Goal: Check status: Check status

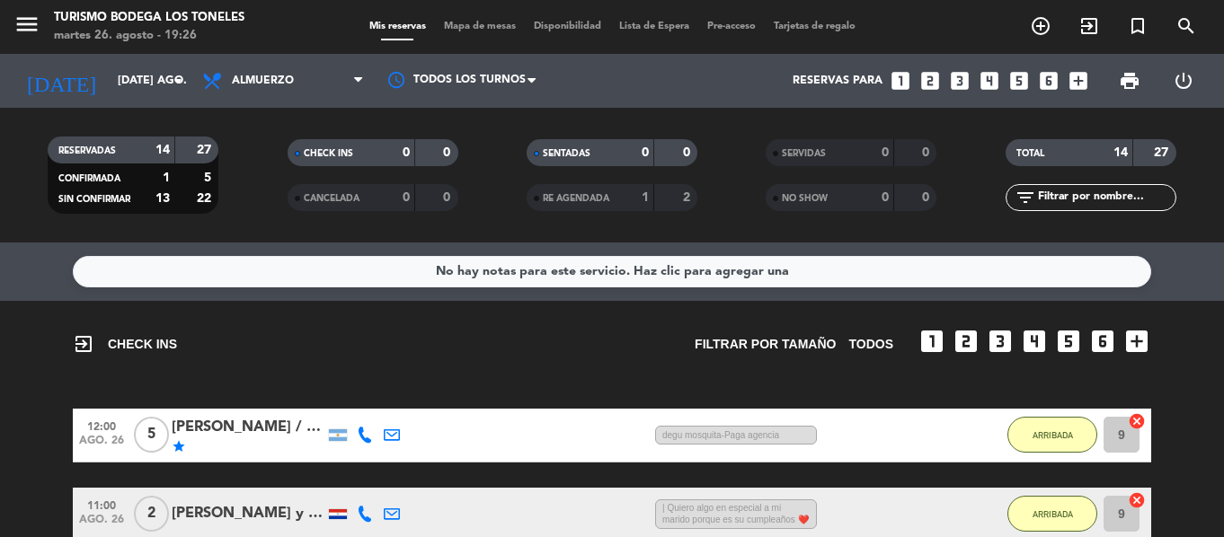
scroll to position [942, 0]
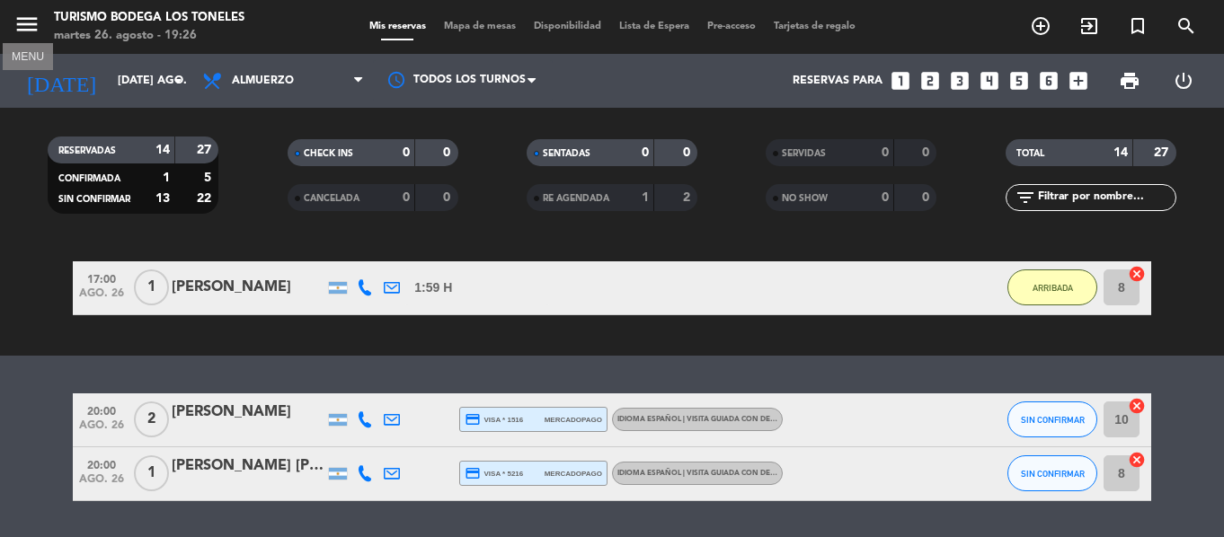
click at [40, 28] on icon "menu" at bounding box center [26, 24] width 27 height 27
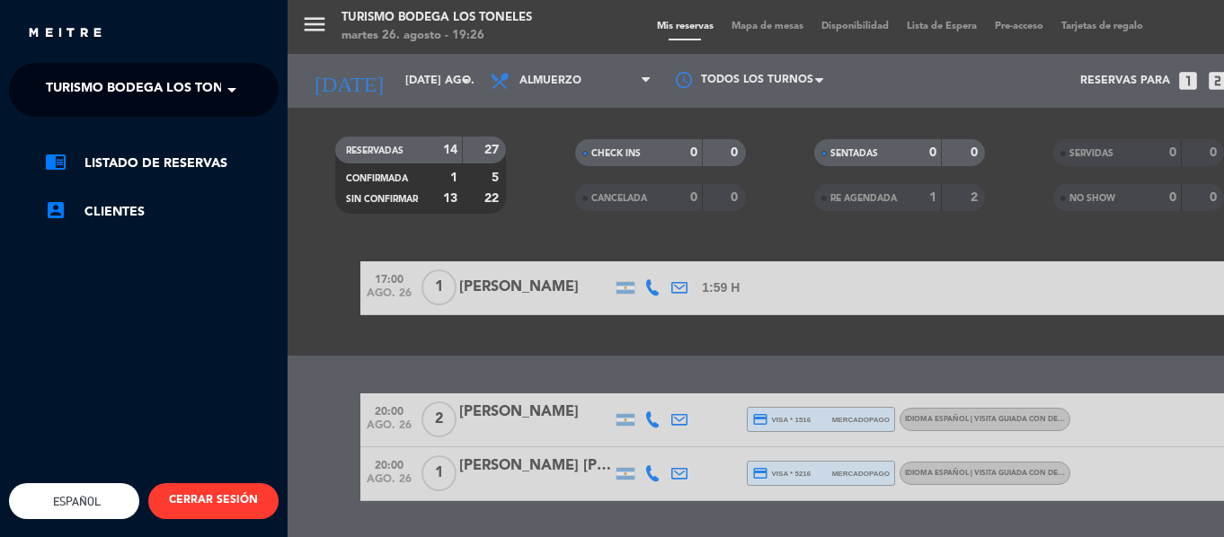
click at [155, 108] on ng-select "× Turismo Bodega Los Toneles ×" at bounding box center [144, 90] width 270 height 54
click at [160, 102] on span "Turismo Bodega Los Toneles" at bounding box center [150, 90] width 208 height 38
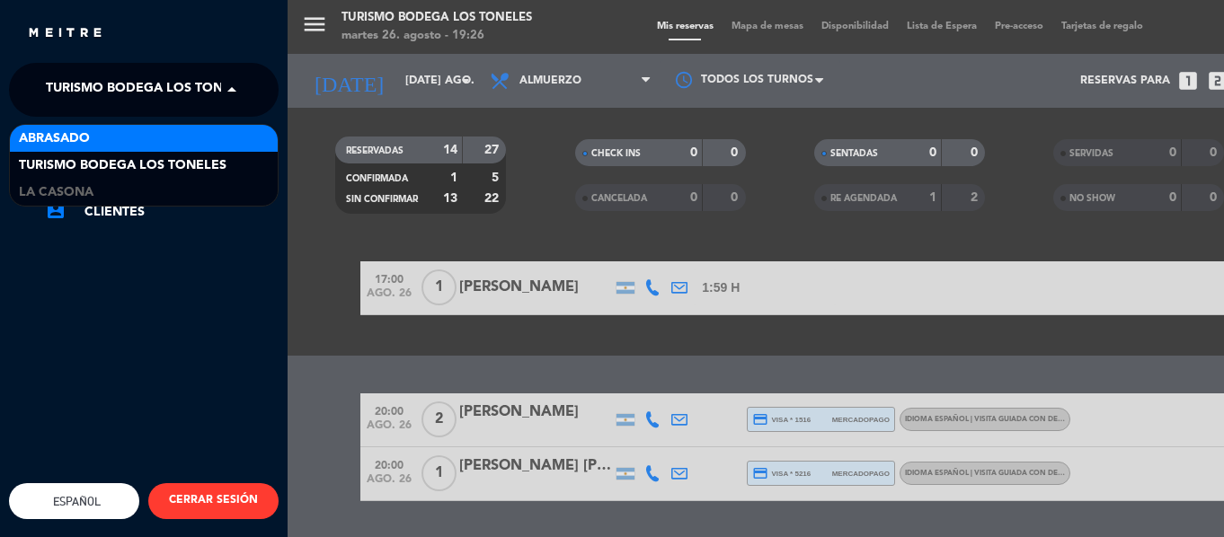
click at [173, 135] on div "Abrasado" at bounding box center [144, 138] width 268 height 27
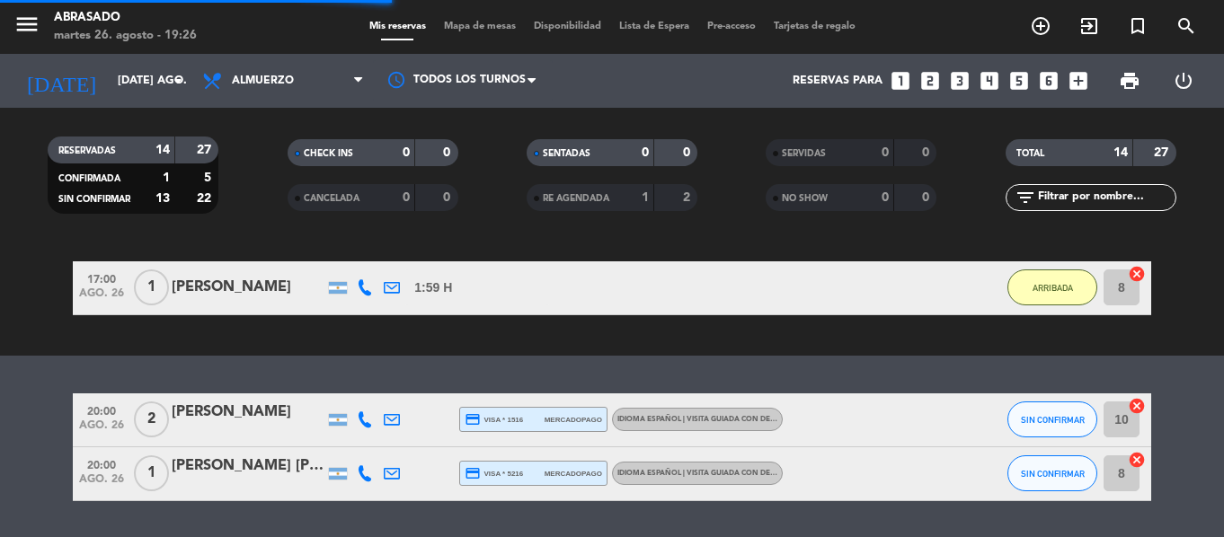
scroll to position [0, 0]
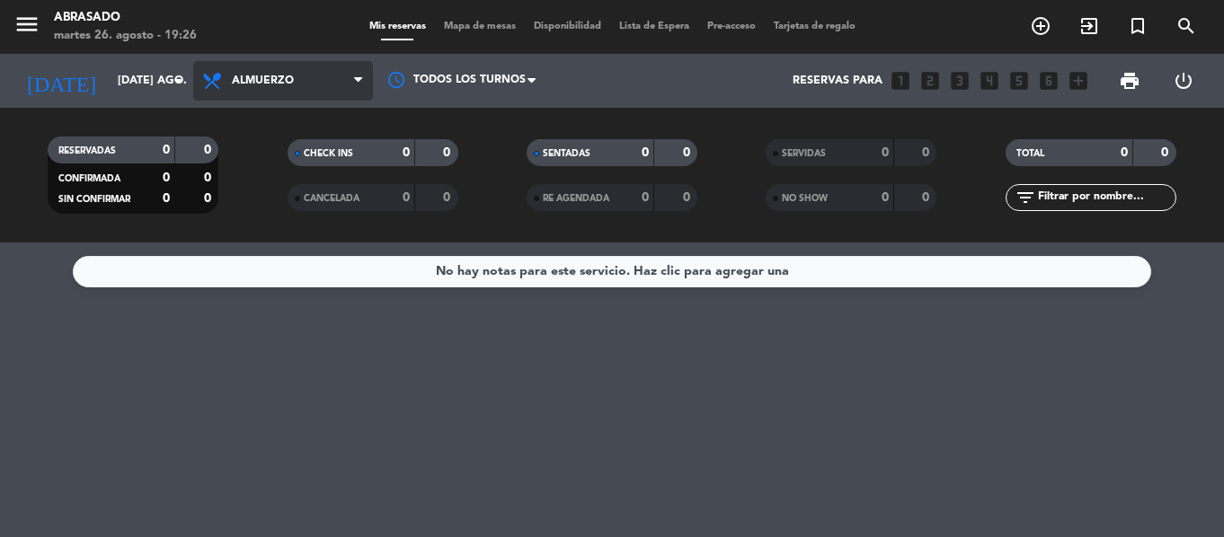
click at [289, 79] on span "Almuerzo" at bounding box center [263, 81] width 62 height 13
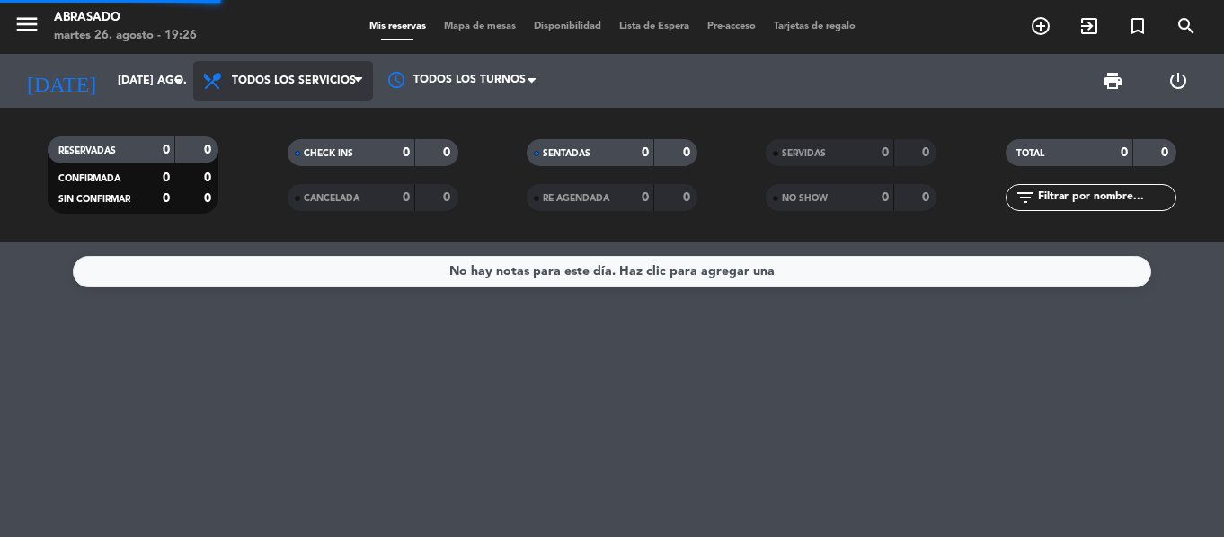
click at [306, 123] on div "menu Abrasado martes 26. agosto - 19:26 Mis reservas Mapa de mesas Disponibilid…" at bounding box center [612, 121] width 1224 height 243
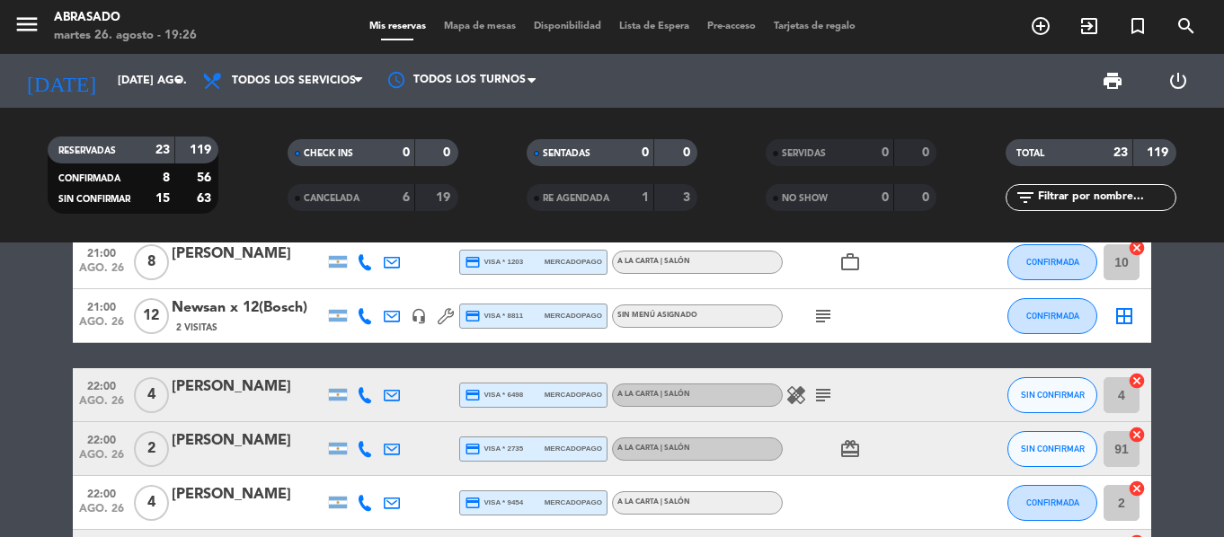
scroll to position [899, 0]
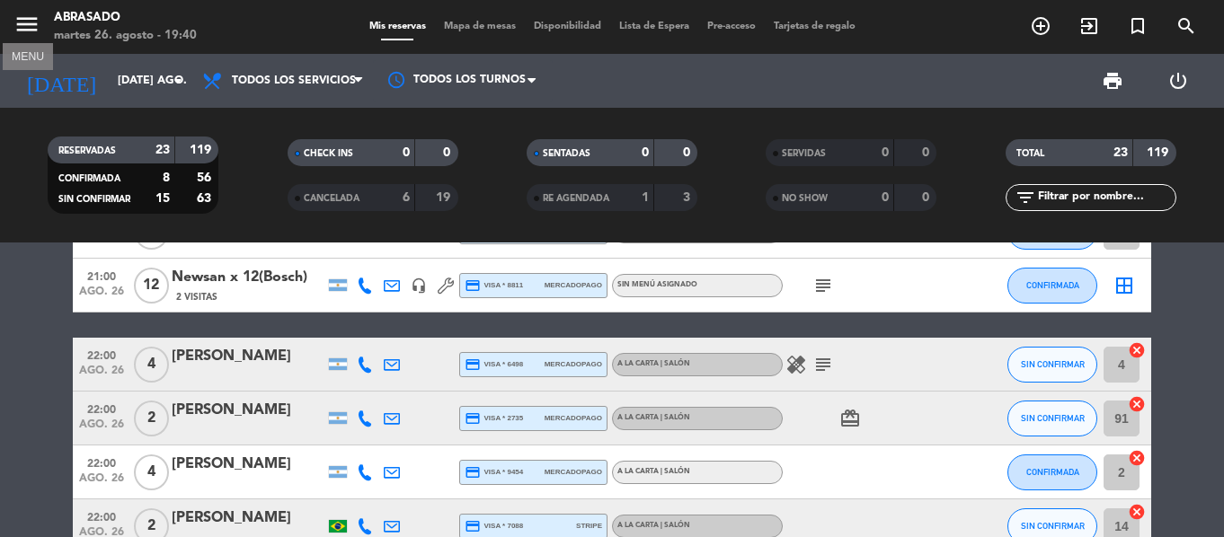
click at [29, 28] on icon "menu" at bounding box center [26, 24] width 27 height 27
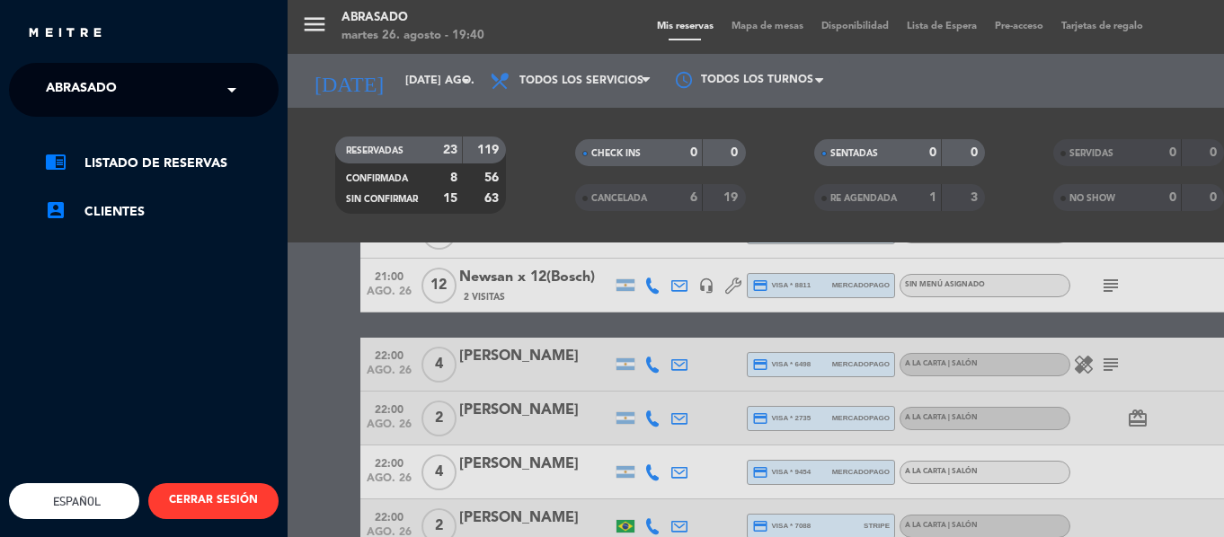
click at [92, 101] on span "Abrasado" at bounding box center [81, 90] width 71 height 38
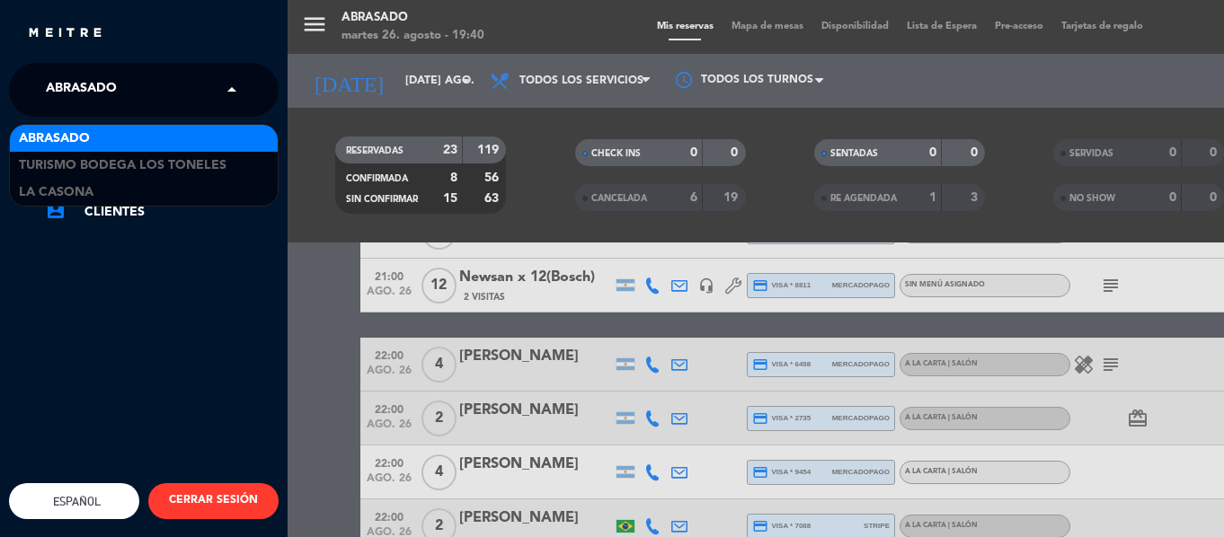
click at [124, 129] on div "Abrasado" at bounding box center [144, 138] width 268 height 27
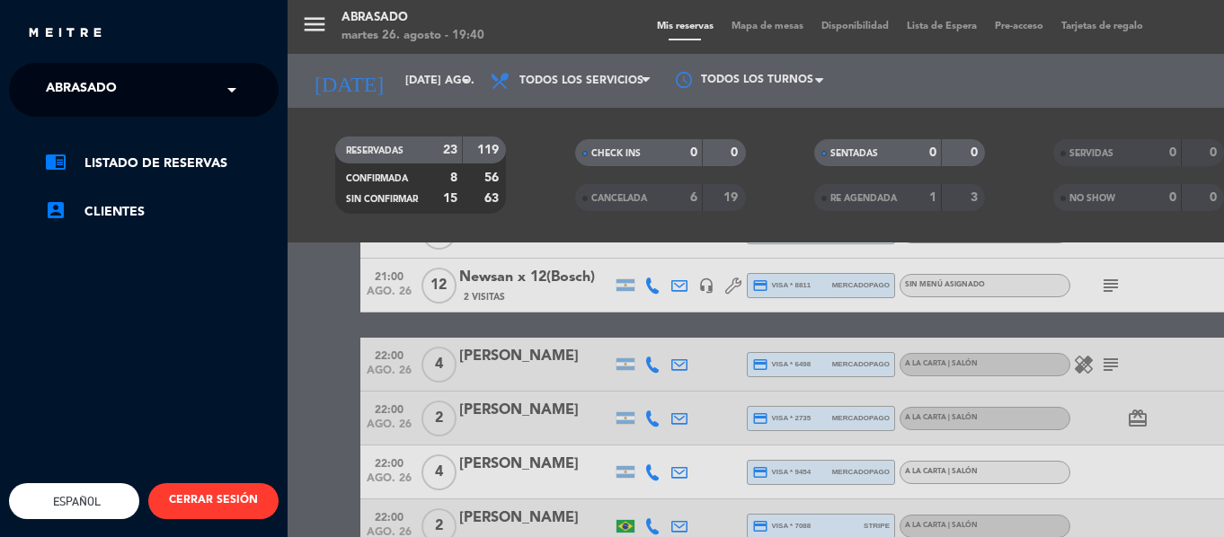
click at [127, 72] on div "× Abrasado" at bounding box center [91, 90] width 105 height 38
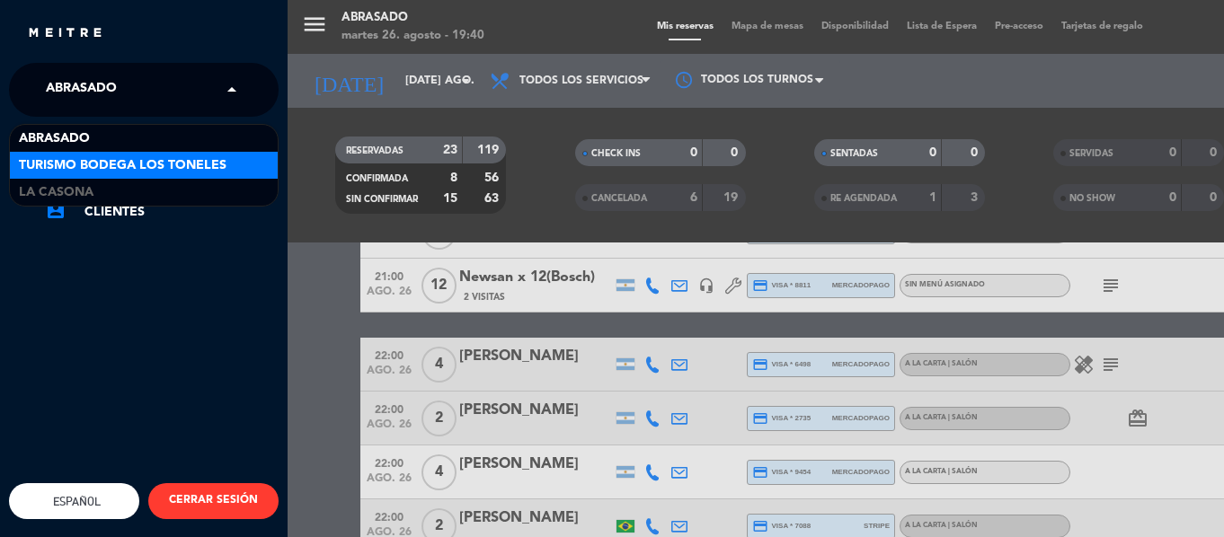
click at [111, 170] on span "Turismo Bodega Los Toneles" at bounding box center [123, 165] width 208 height 21
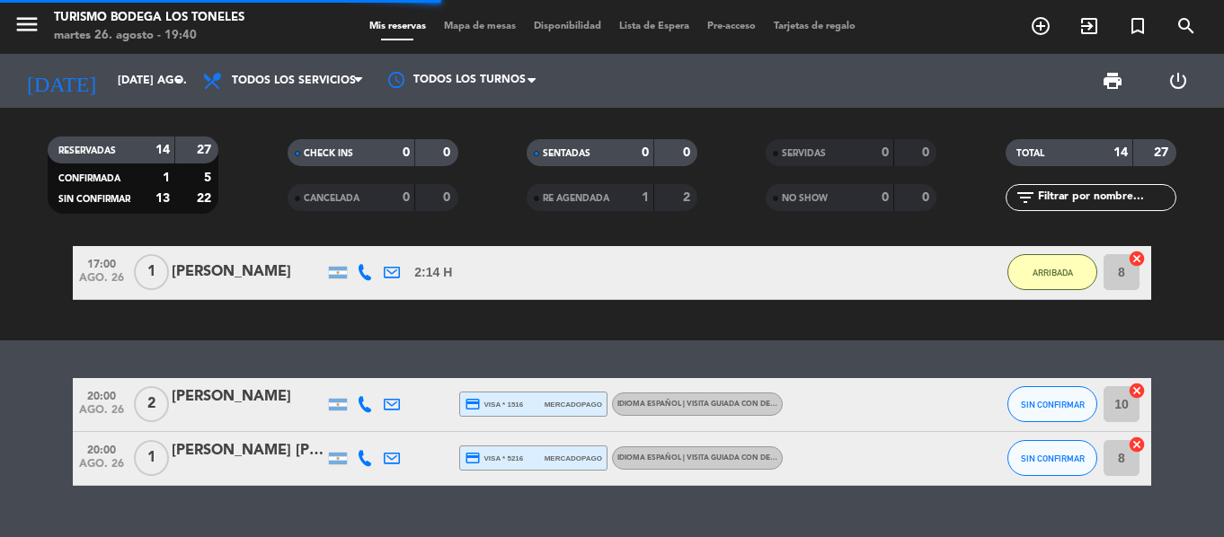
scroll to position [937, 0]
